Goal: Navigation & Orientation: Find specific page/section

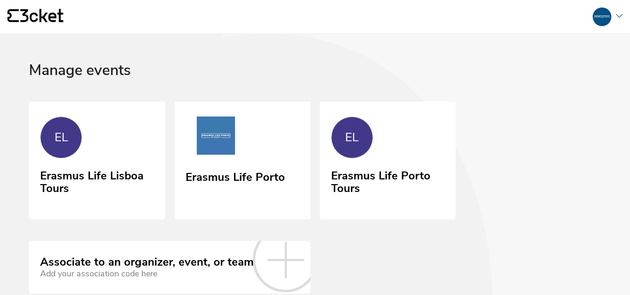
click at [270, 151] on link "Erasmus Life Porto" at bounding box center [242, 161] width 136 height 118
click at [415, 149] on link "EL Erasmus Life Porto Tours" at bounding box center [388, 160] width 136 height 117
click at [390, 145] on link "EL Erasmus Life Porto Tours" at bounding box center [388, 160] width 136 height 117
click at [189, 163] on link "Erasmus Life Porto" at bounding box center [242, 161] width 136 height 118
click at [382, 139] on link "EL Erasmus Life Porto Tours" at bounding box center [388, 160] width 136 height 117
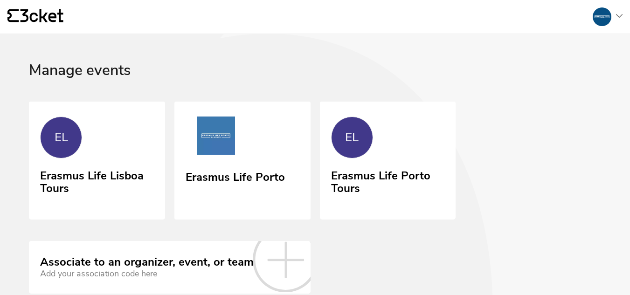
click at [277, 135] on link "Erasmus Life Porto" at bounding box center [242, 161] width 136 height 118
